Goal: Transaction & Acquisition: Purchase product/service

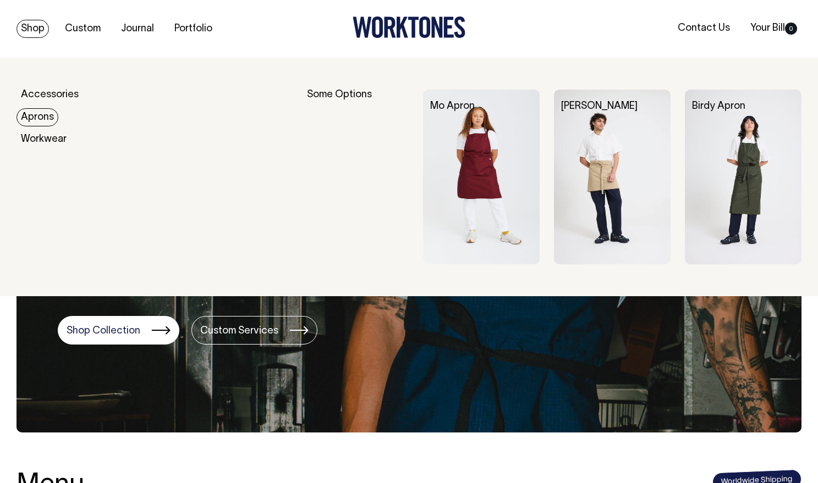
click at [32, 115] on link "Aprons" at bounding box center [37, 117] width 42 height 18
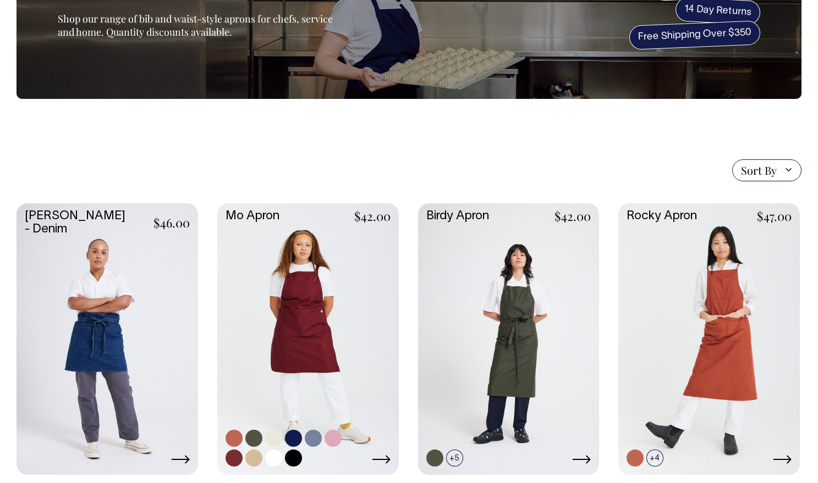
scroll to position [135, 0]
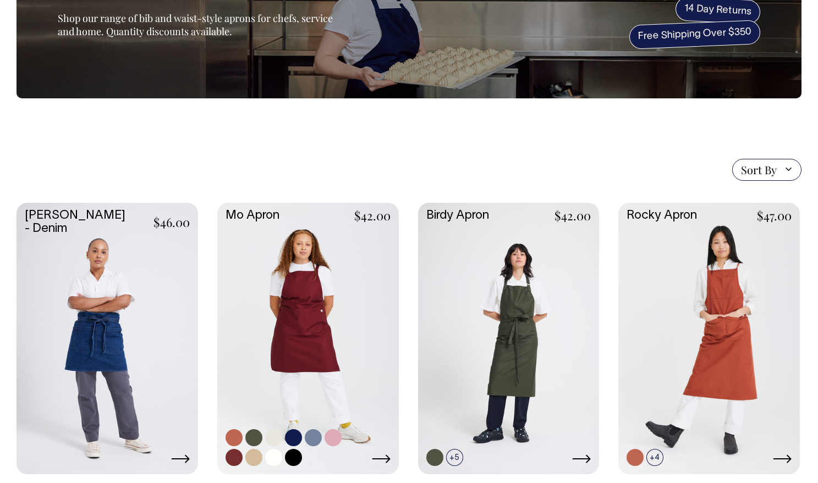
click at [338, 352] on link at bounding box center [307, 338] width 181 height 270
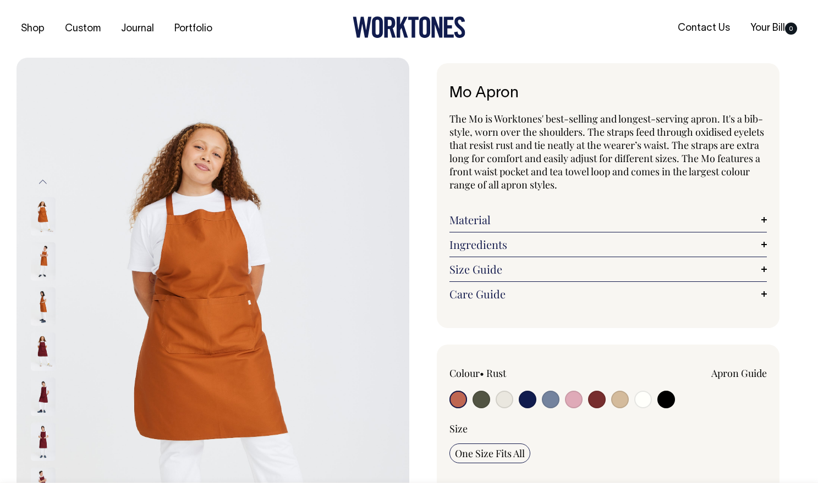
click at [598, 398] on input "radio" at bounding box center [597, 400] width 18 height 18
radio input "true"
select select "Burgundy"
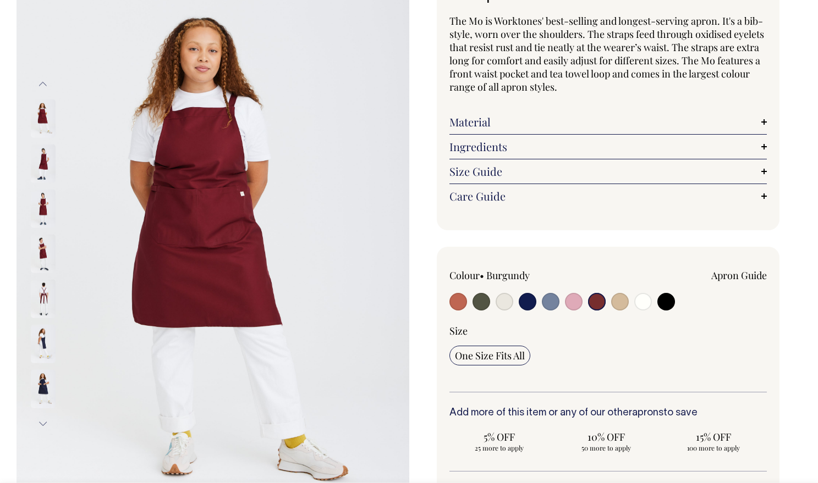
scroll to position [97, 0]
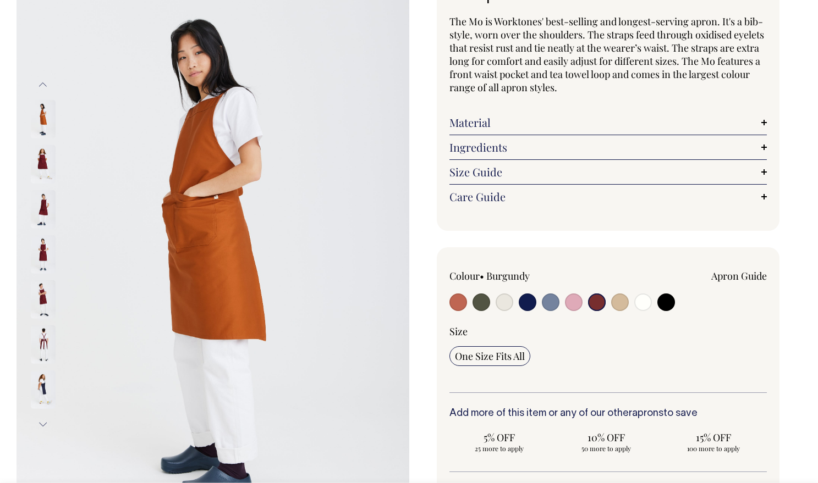
click at [42, 165] on img at bounding box center [43, 164] width 25 height 38
